Goal: Obtain resource: Download file/media

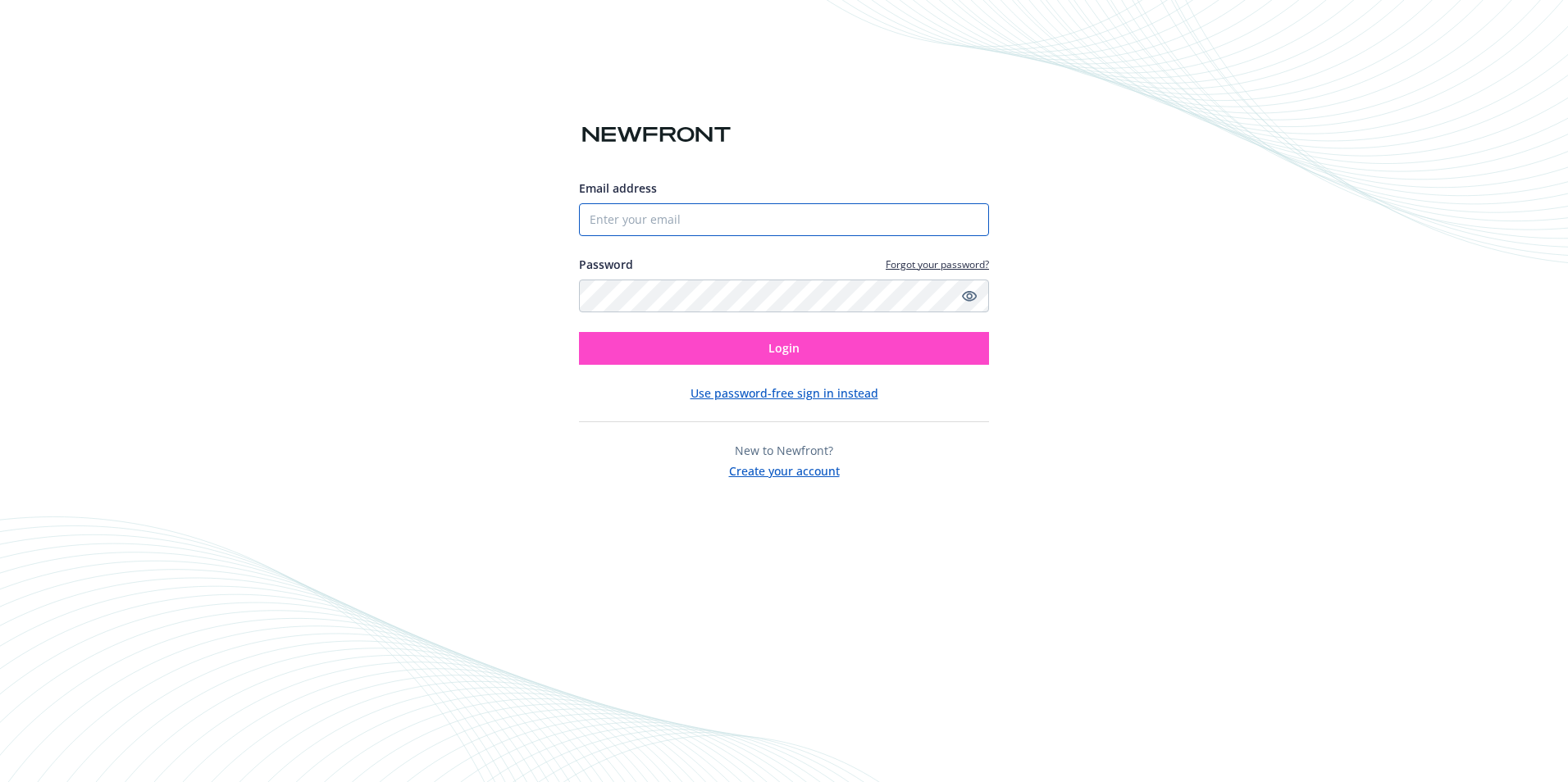
type input "[EMAIL_ADDRESS][DOMAIN_NAME]"
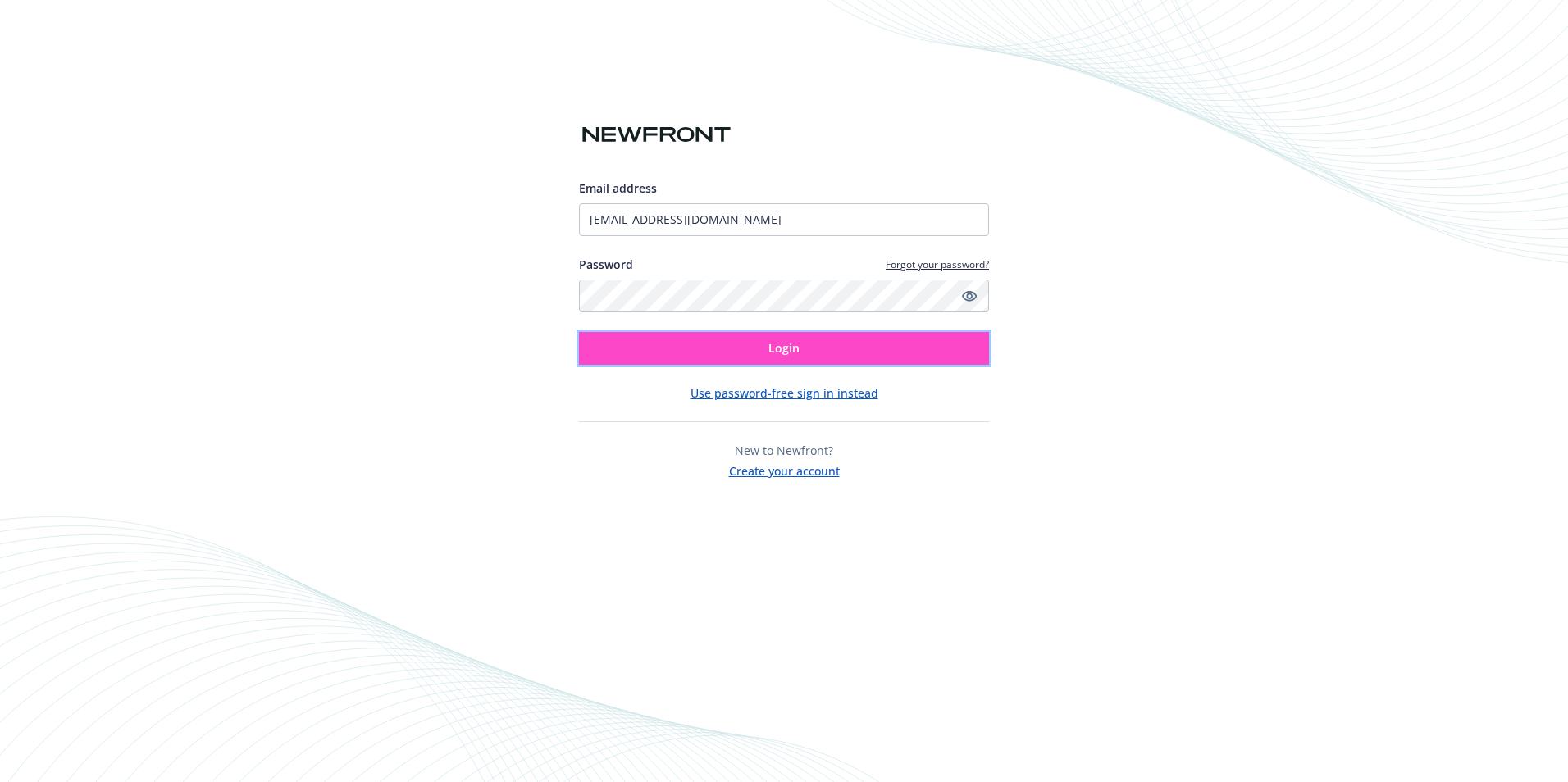
click at [798, 358] on button "Login" at bounding box center [784, 348] width 410 height 32
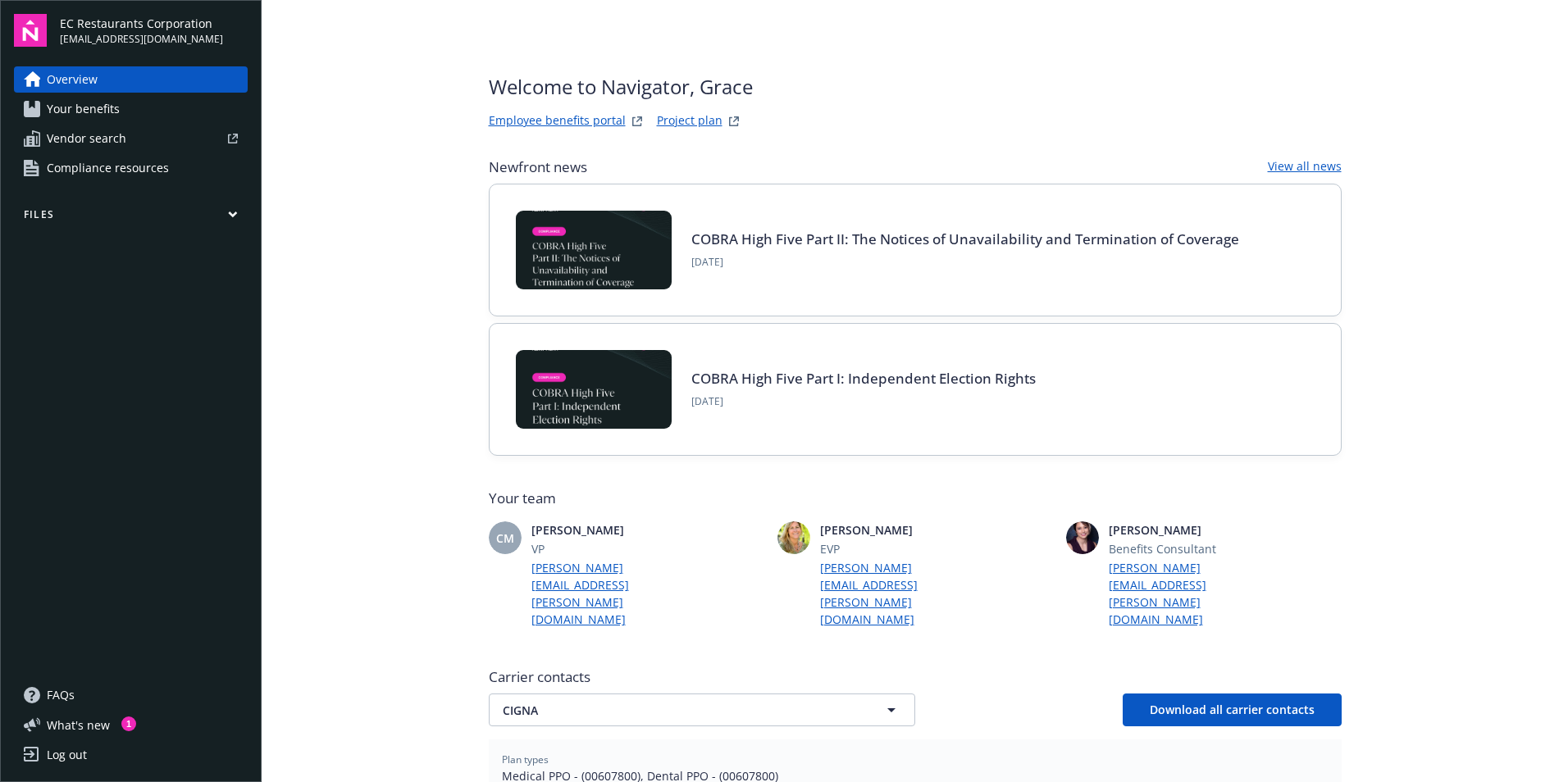
click at [680, 122] on link "Project plan" at bounding box center [690, 121] width 66 height 20
